Goal: Communication & Community: Answer question/provide support

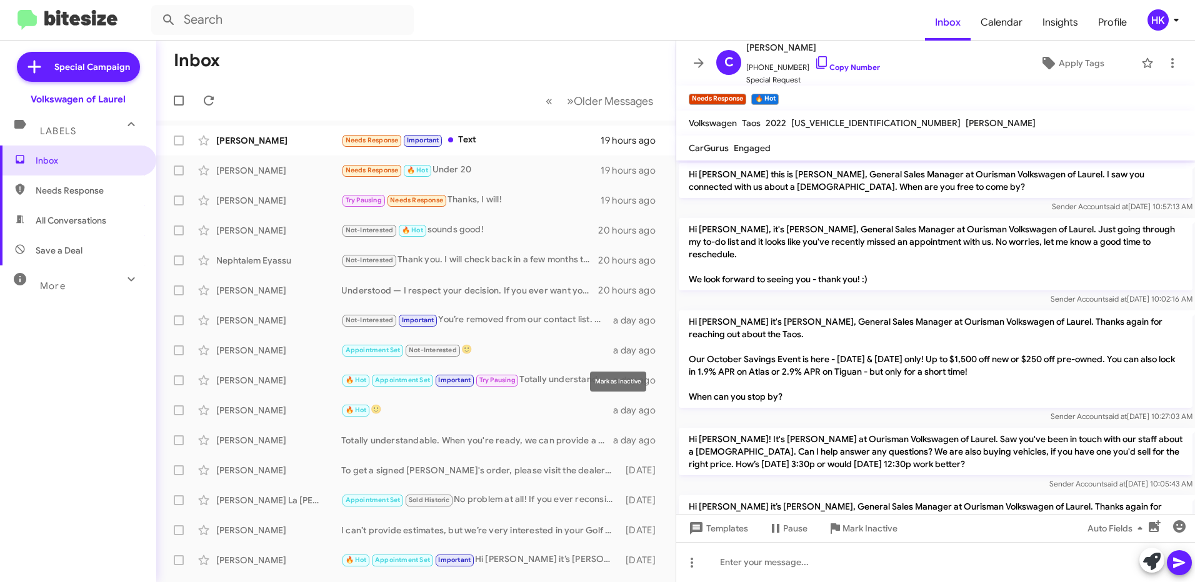
scroll to position [178, 0]
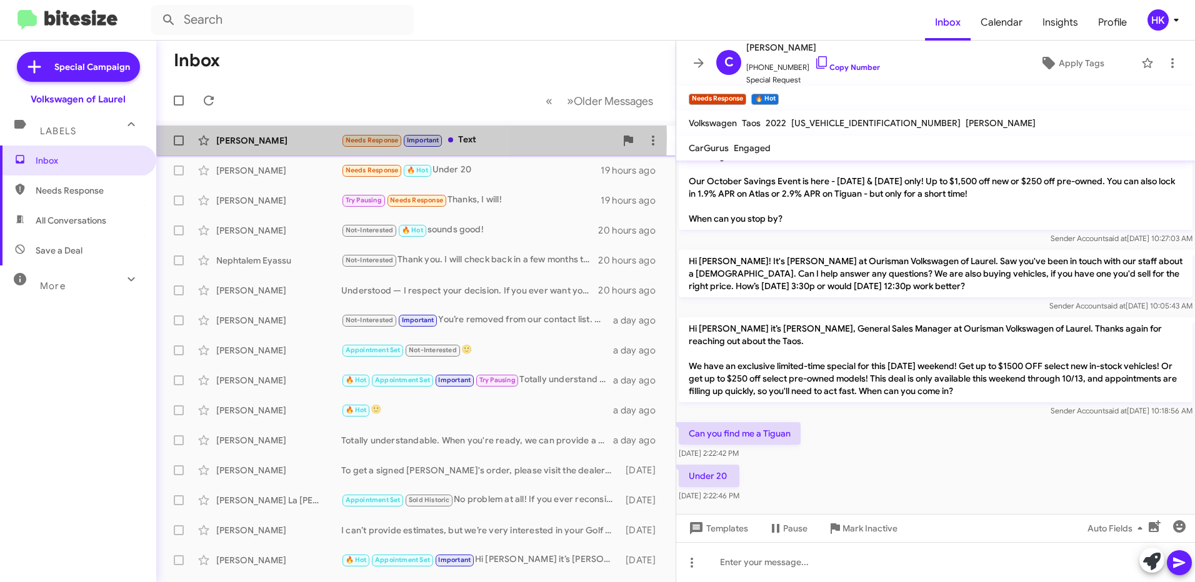
click at [271, 137] on div "[PERSON_NAME]" at bounding box center [278, 140] width 125 height 12
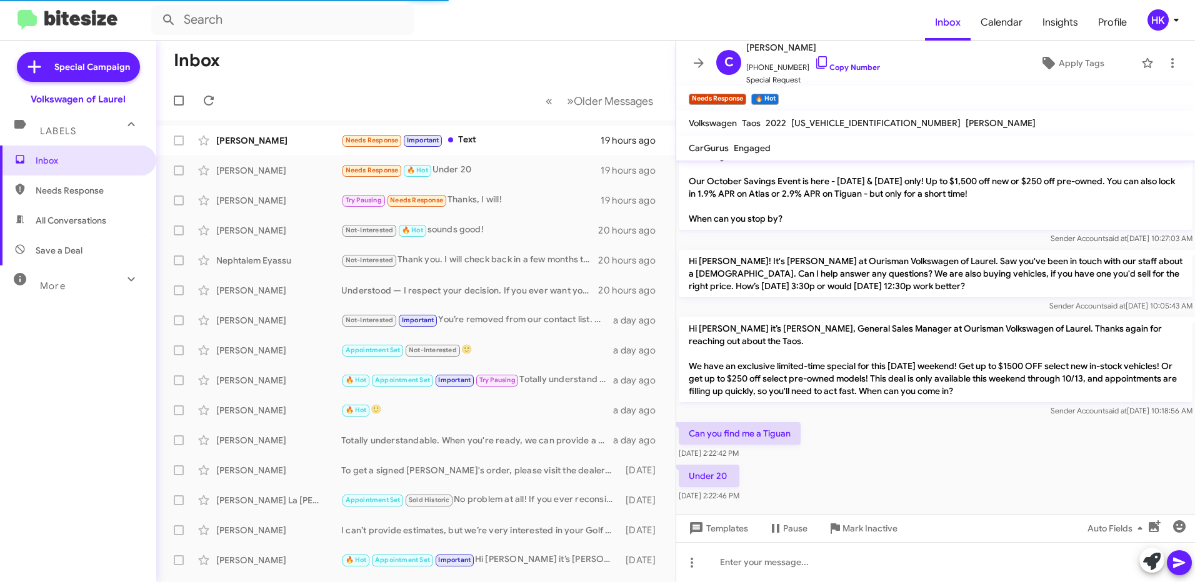
scroll to position [265, 0]
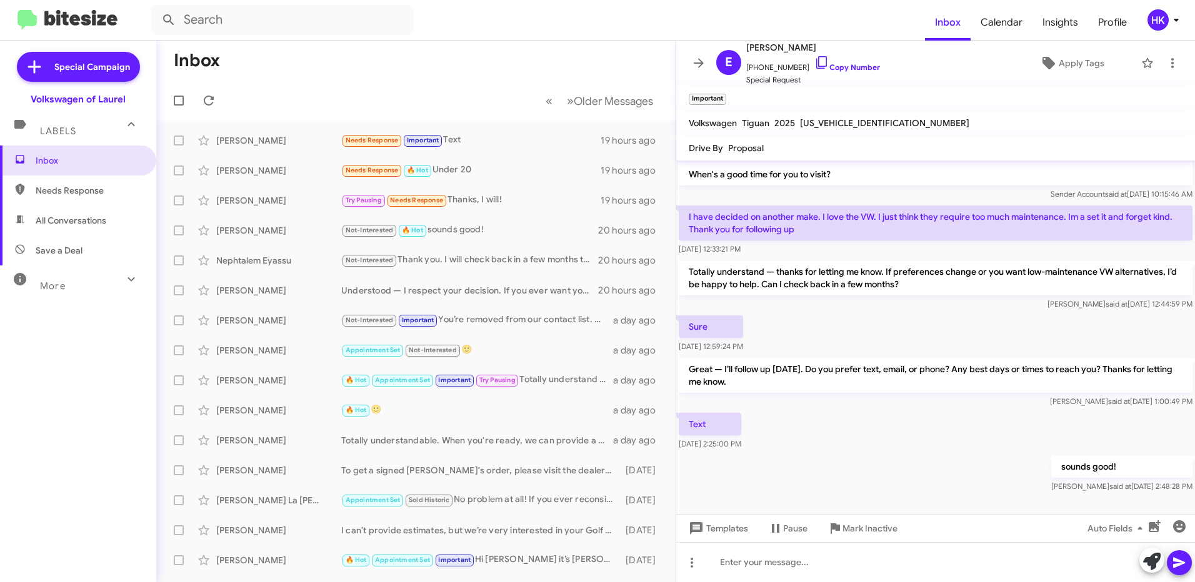
drag, startPoint x: 49, startPoint y: 392, endPoint x: 59, endPoint y: 386, distance: 10.9
click at [49, 392] on div "Inbox Needs Response All Conversations Save a Deal More Important 🔥 Hot Appoint…" at bounding box center [78, 320] width 156 height 349
click at [204, 99] on icon at bounding box center [208, 100] width 15 height 15
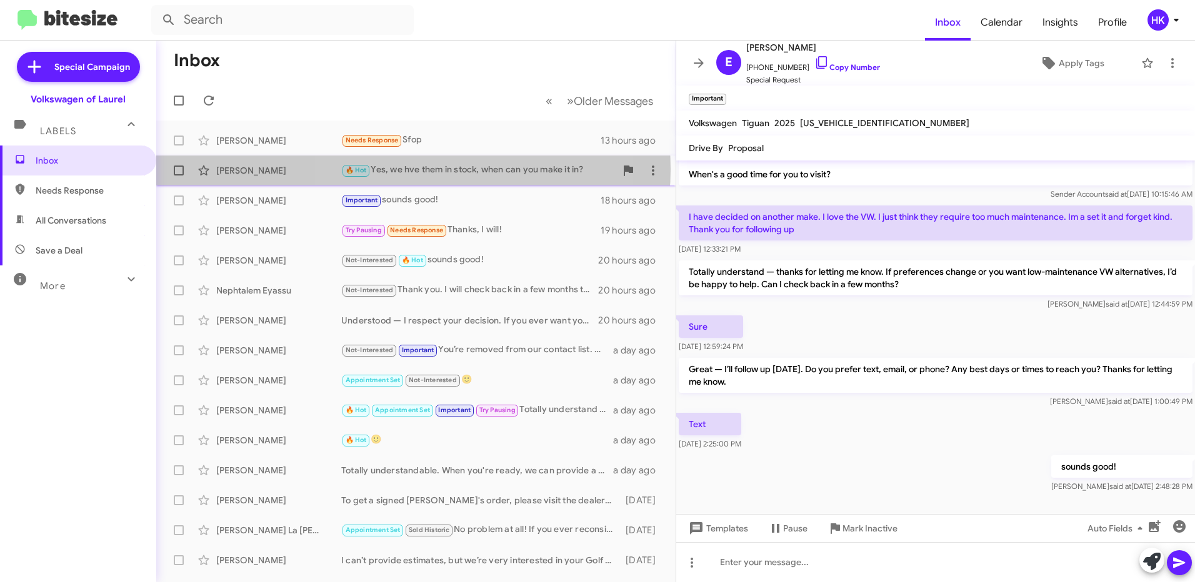
click at [413, 169] on div "🔥 Hot Yes, we hve them in stock, when can you make it in?" at bounding box center [478, 170] width 274 height 14
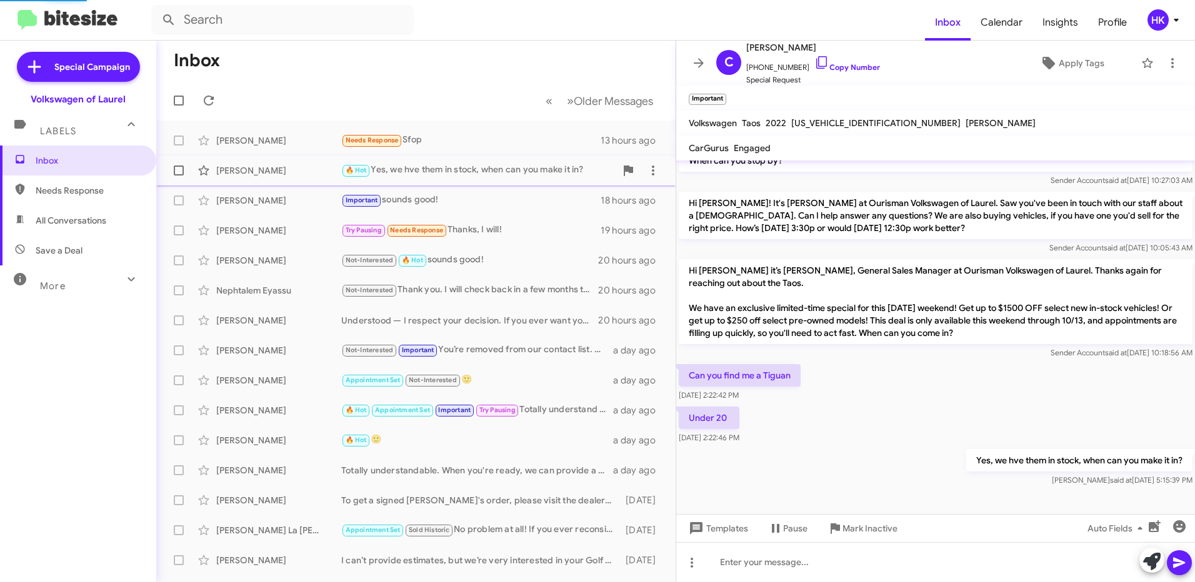
scroll to position [224, 0]
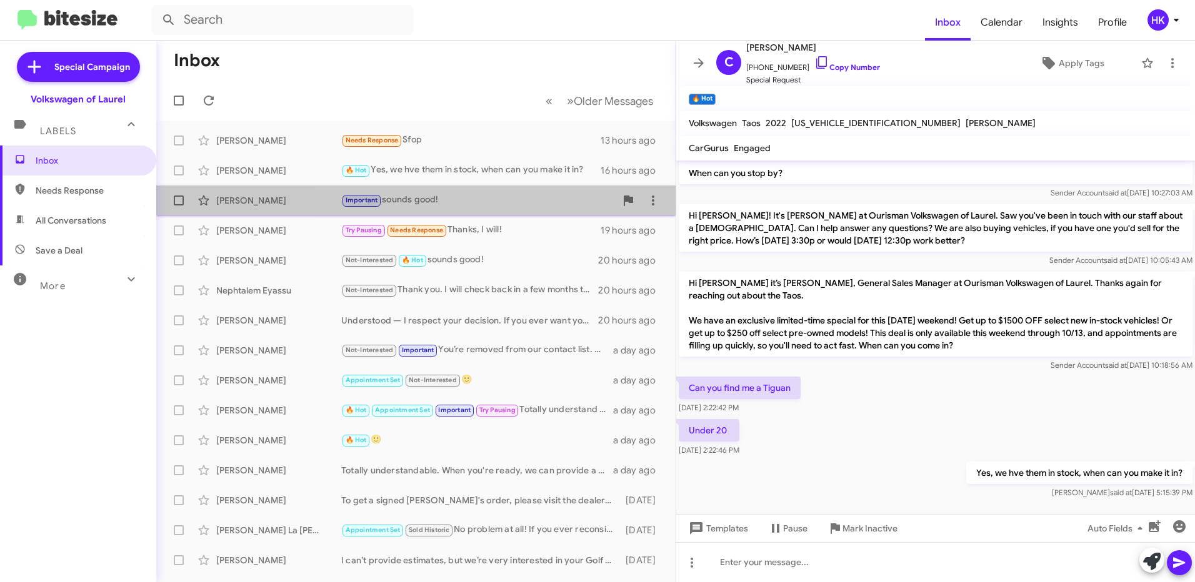
click at [417, 193] on div "Important sounds good!" at bounding box center [478, 200] width 274 height 14
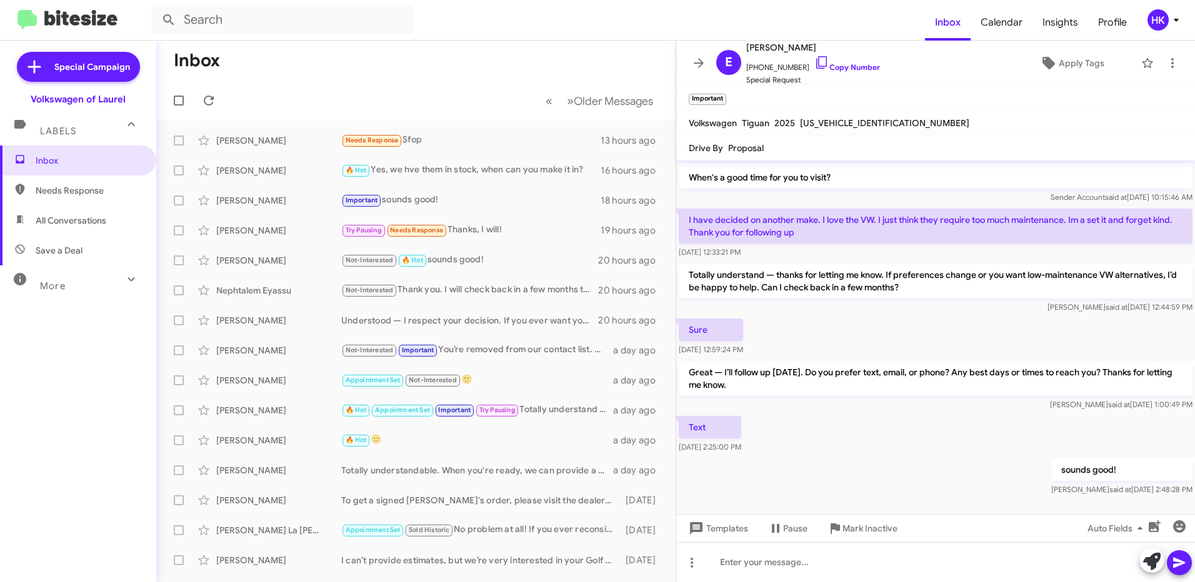
scroll to position [265, 0]
